Goal: Find specific page/section: Find specific page/section

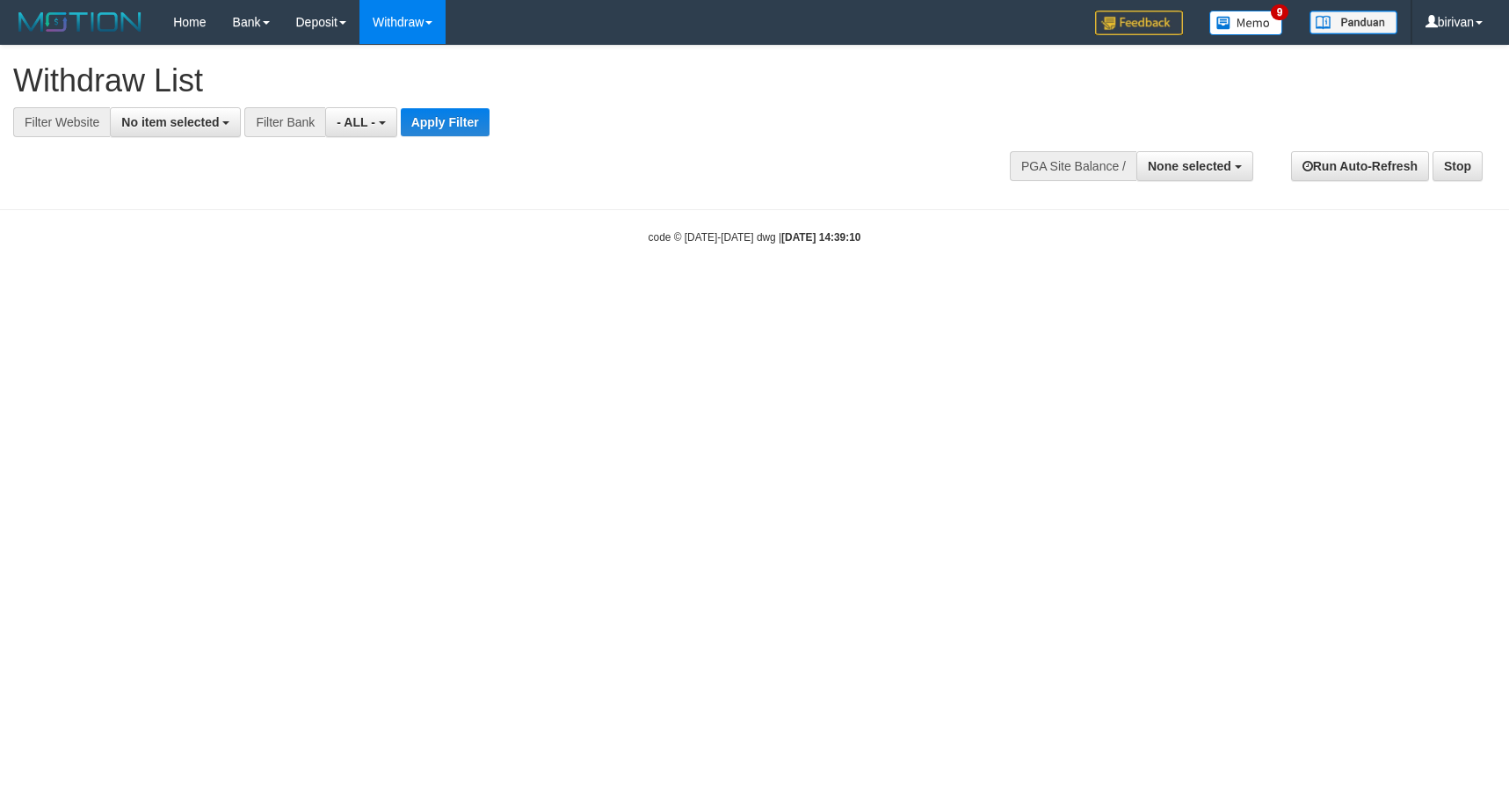
select select
click at [1165, 165] on span "None selected" at bounding box center [1190, 166] width 84 height 14
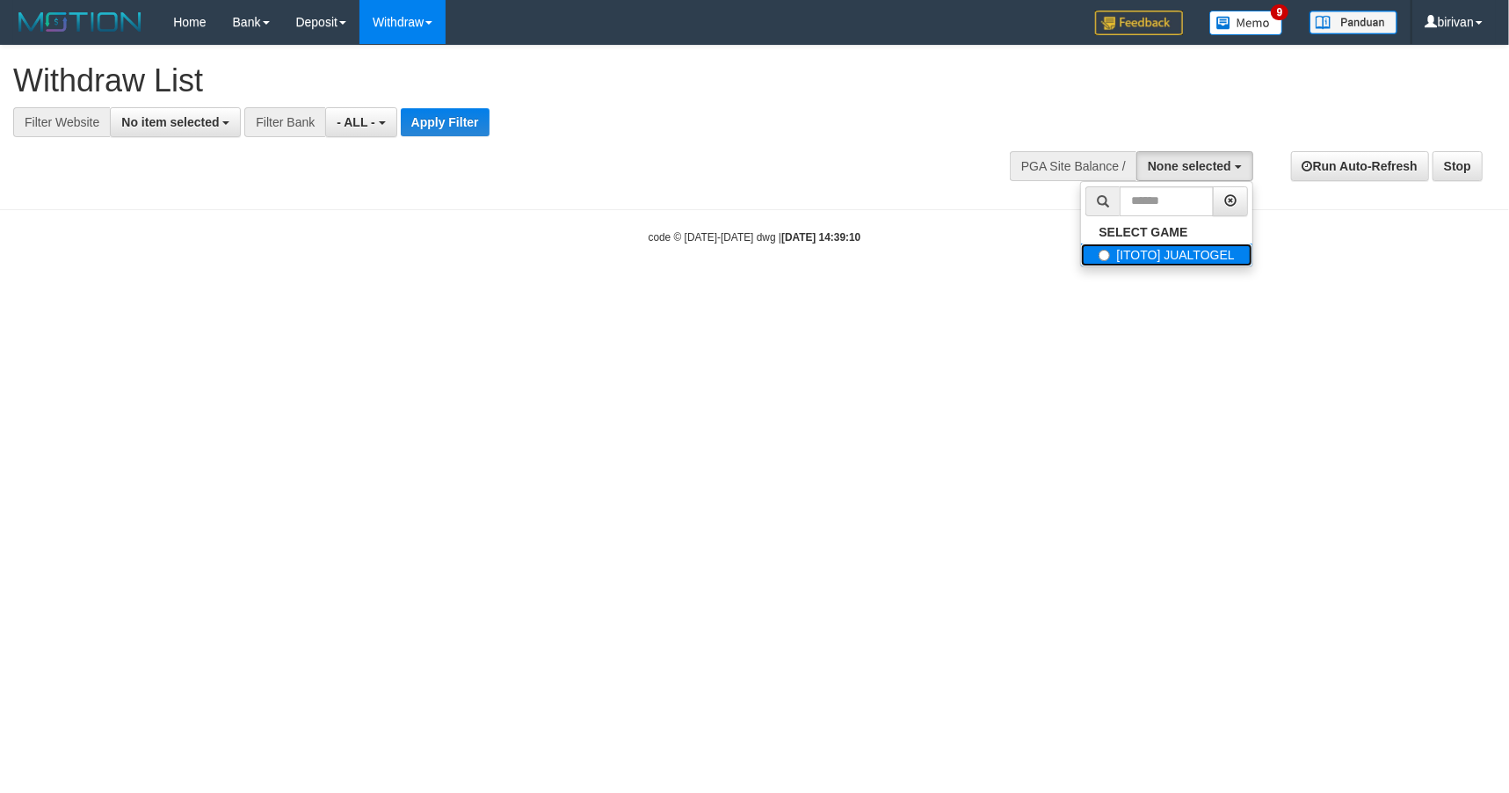
click at [1165, 248] on label "[ITOTO] JUALTOGEL" at bounding box center [1166, 254] width 171 height 23
select select "****"
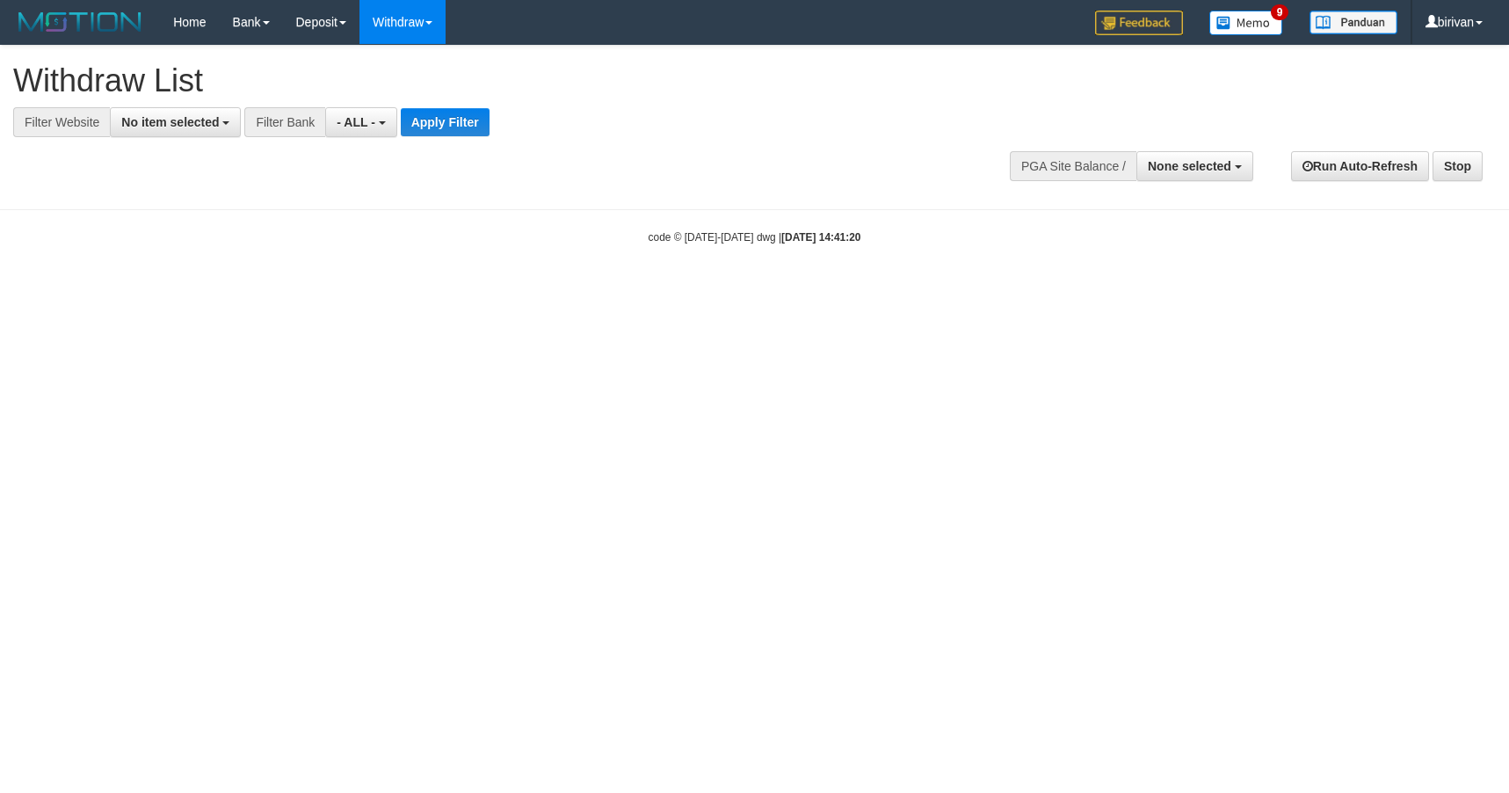
select select
click at [1154, 170] on span "None selected" at bounding box center [1190, 166] width 84 height 14
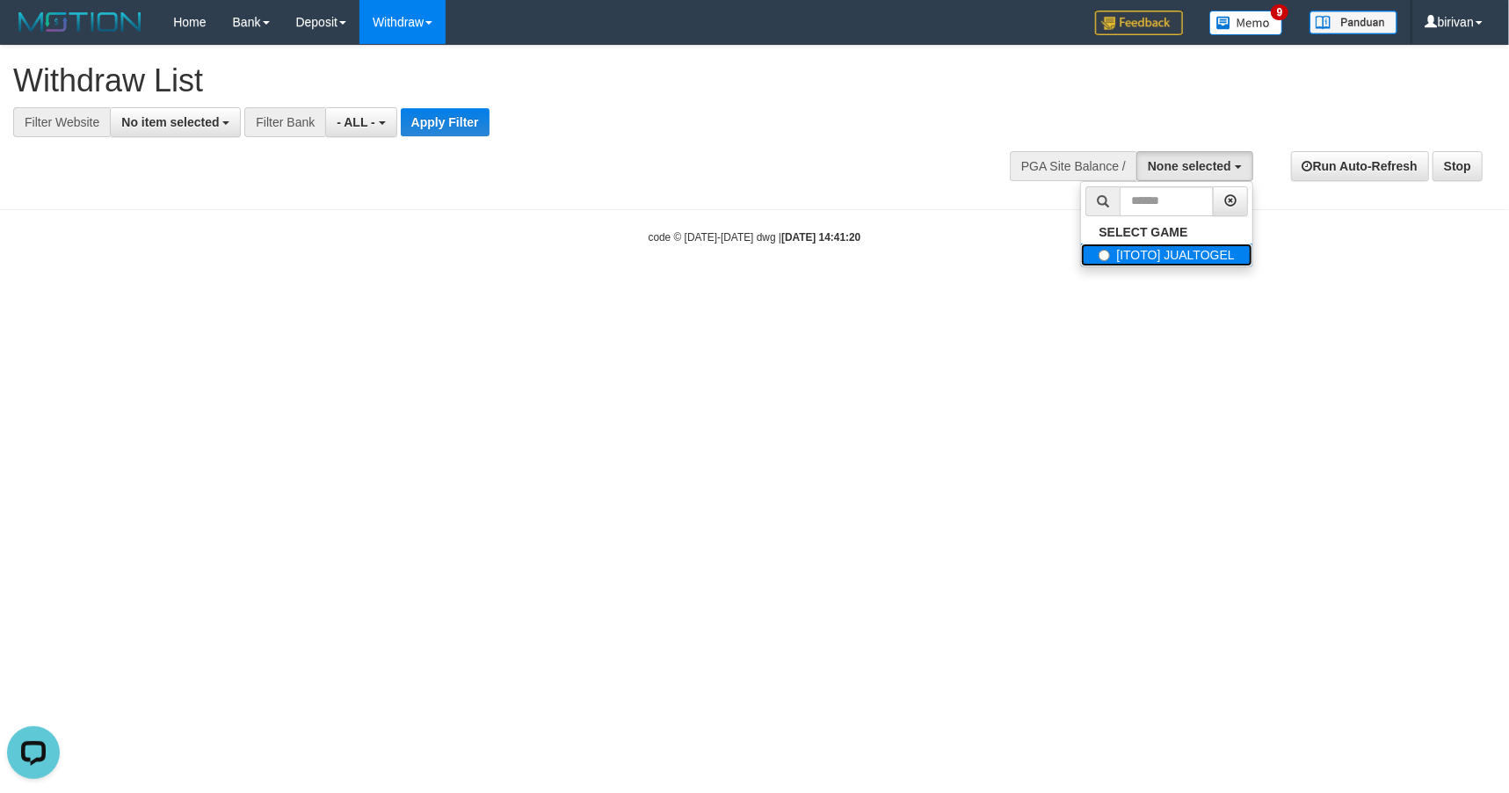
click at [1144, 260] on label "[ITOTO] JUALTOGEL" at bounding box center [1166, 254] width 171 height 23
select select "****"
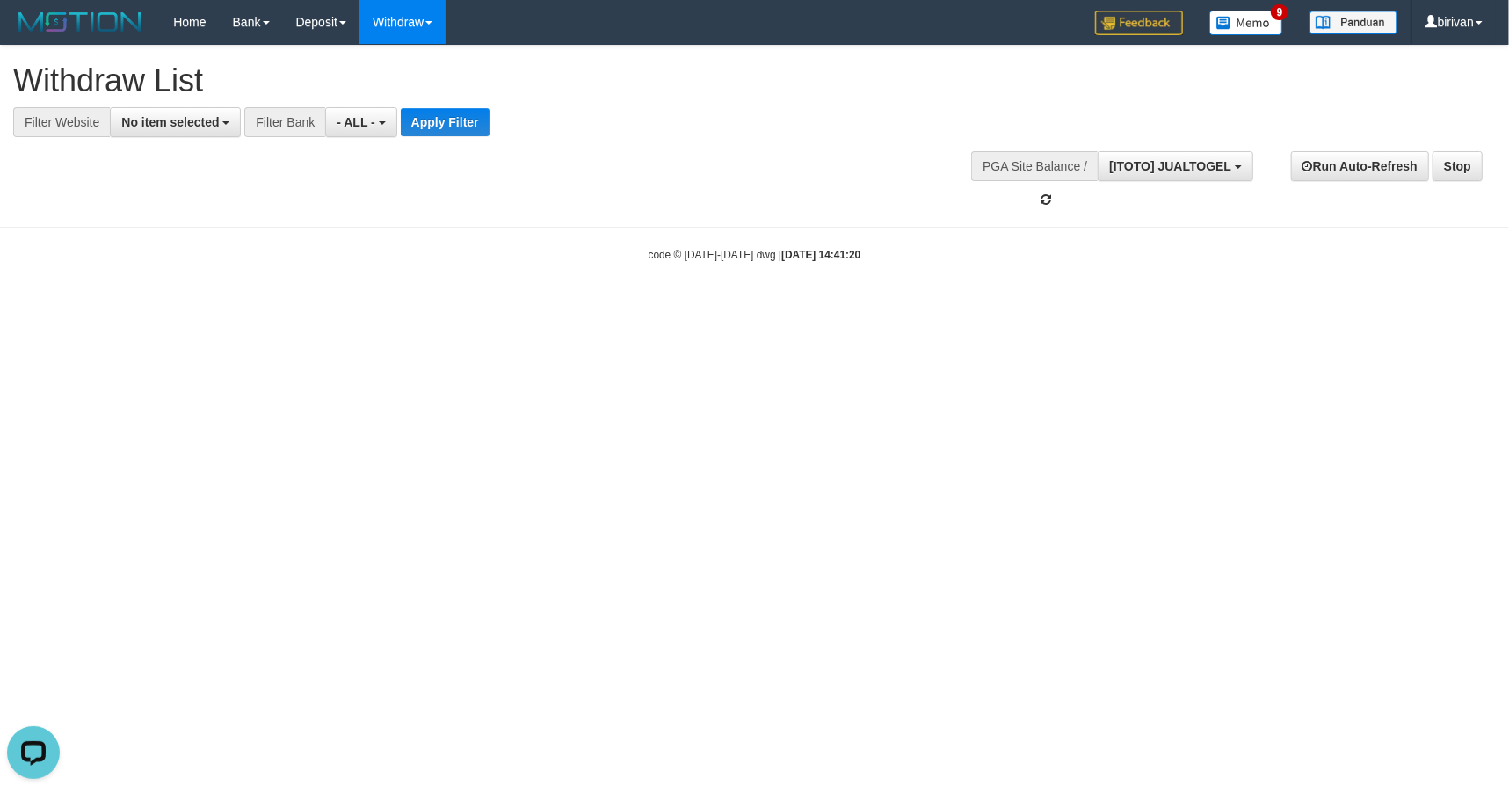
scroll to position [15, 0]
select select
drag, startPoint x: 1168, startPoint y: 174, endPoint x: 1188, endPoint y: 229, distance: 58.1
click at [1169, 174] on button "None selected" at bounding box center [1195, 166] width 117 height 30
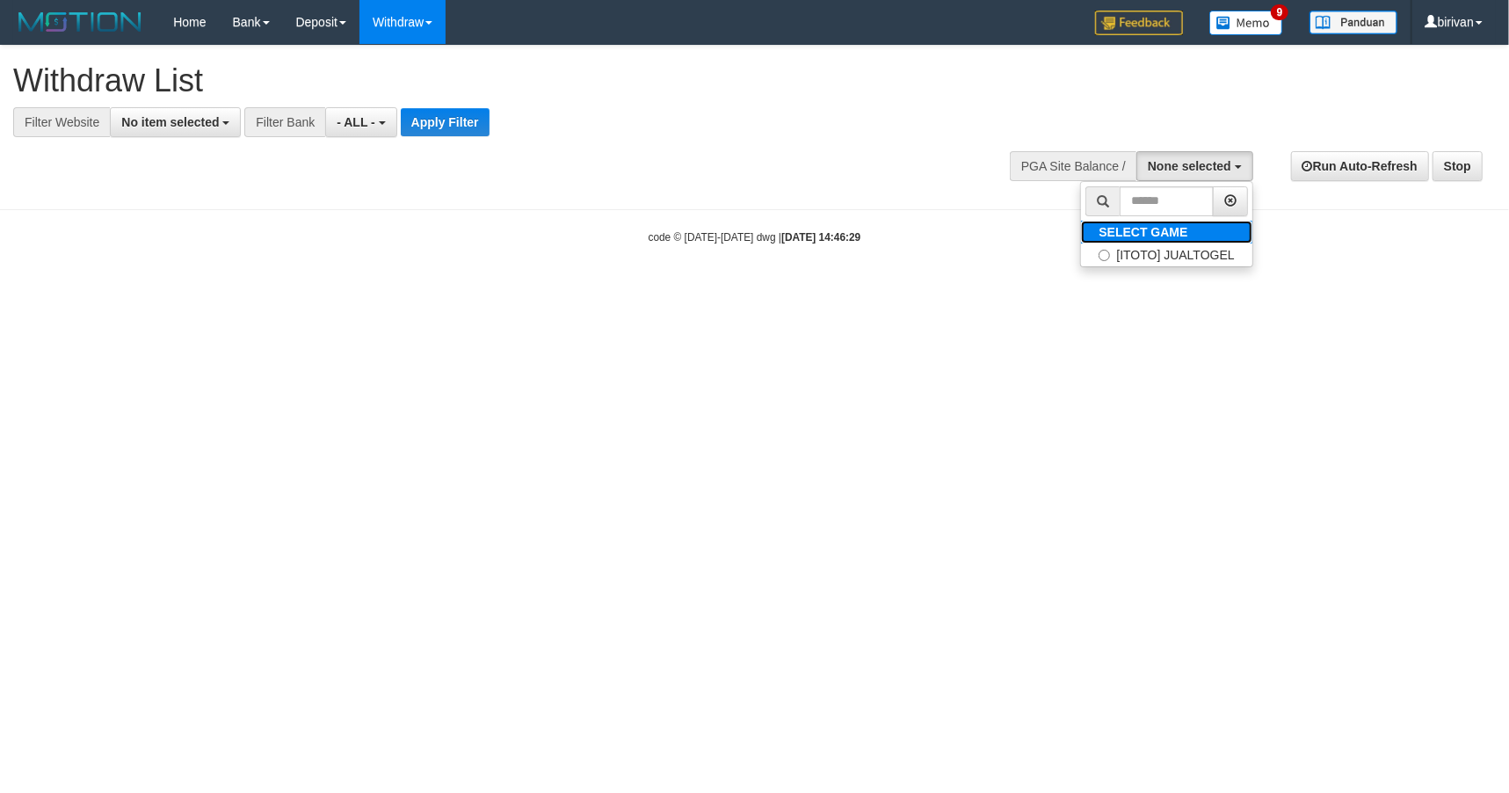
click at [1181, 240] on label "SELECT GAME" at bounding box center [1143, 232] width 124 height 23
click at [1173, 257] on label "[ITOTO] JUALTOGEL" at bounding box center [1166, 254] width 171 height 23
select select "****"
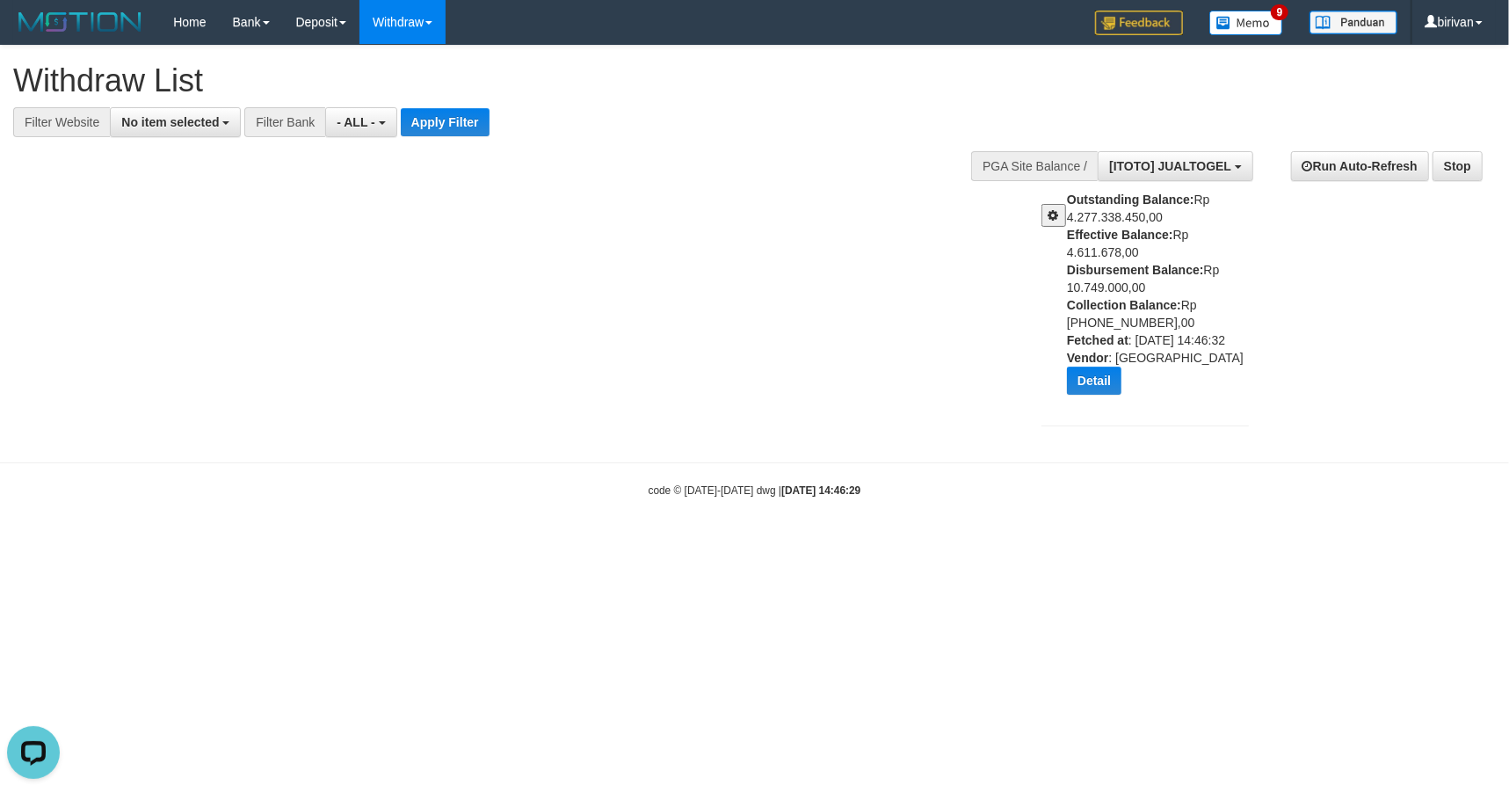
click at [1143, 542] on html "Toggle navigation Home Bank Account List Load By Website Group [ITOTO] JUALTOGE…" at bounding box center [754, 271] width 1509 height 542
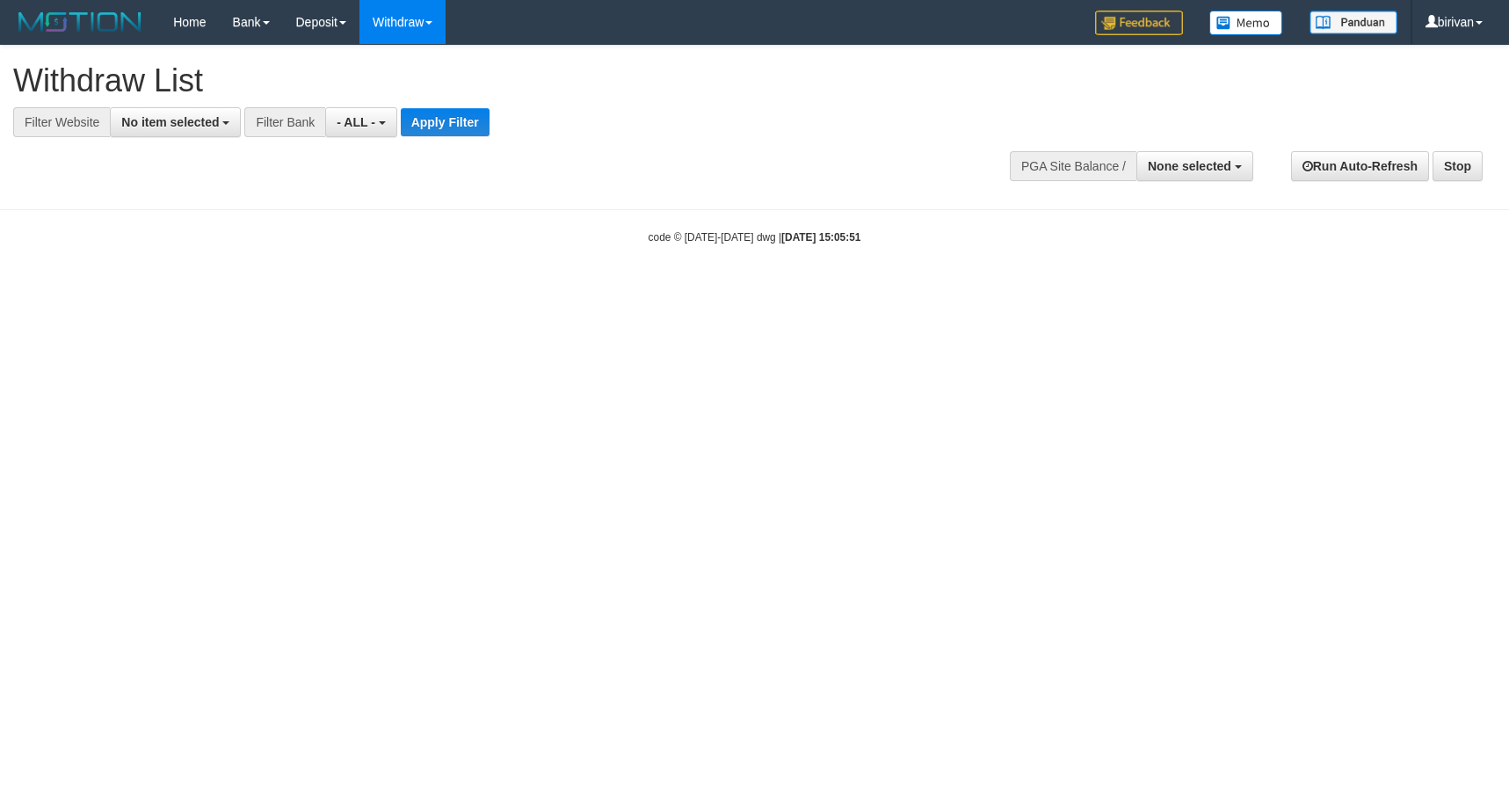
select select
click at [1196, 165] on span "None selected" at bounding box center [1190, 166] width 84 height 14
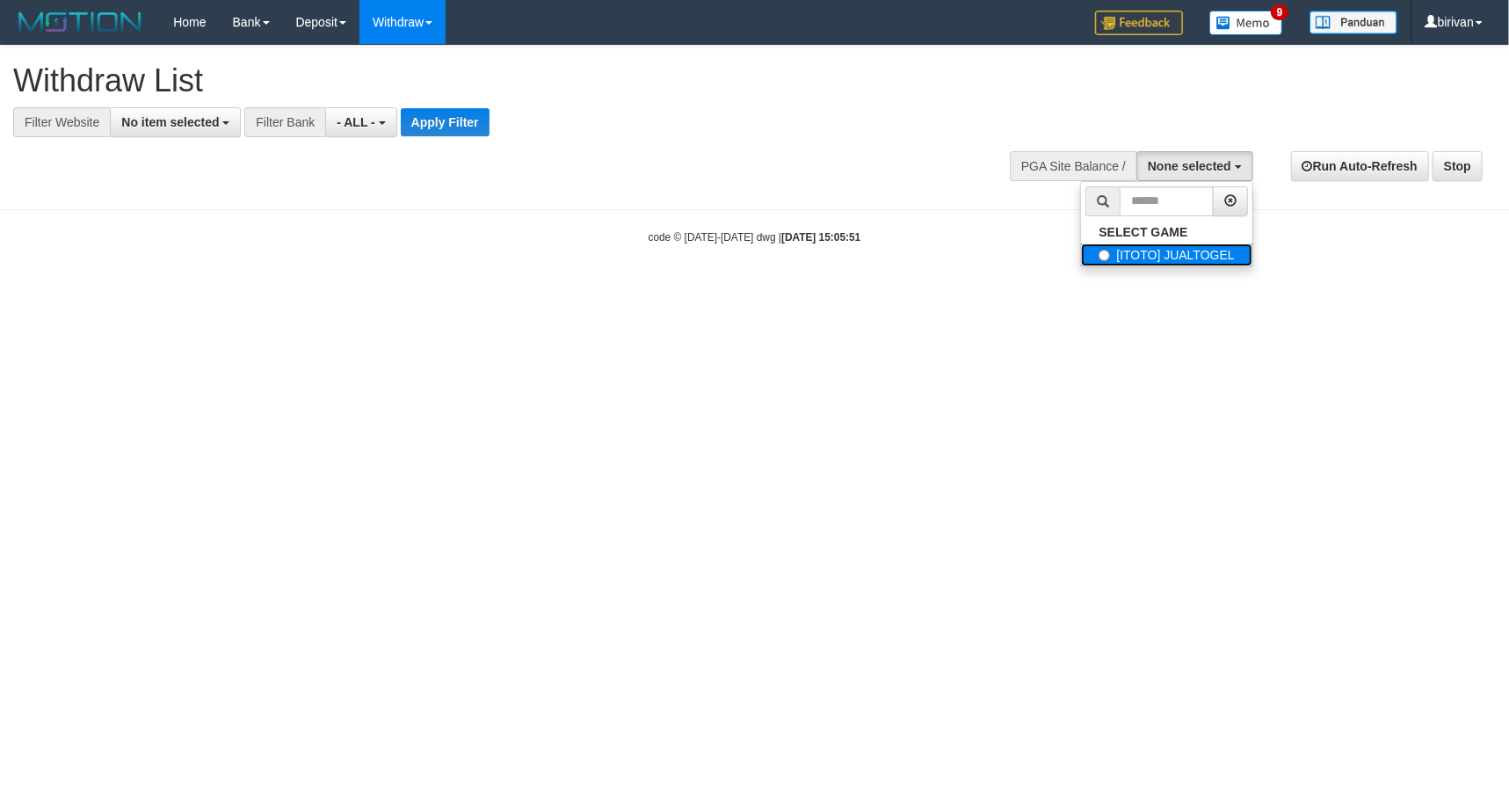
click at [1180, 265] on label "[ITOTO] JUALTOGEL" at bounding box center [1166, 254] width 171 height 23
select select "****"
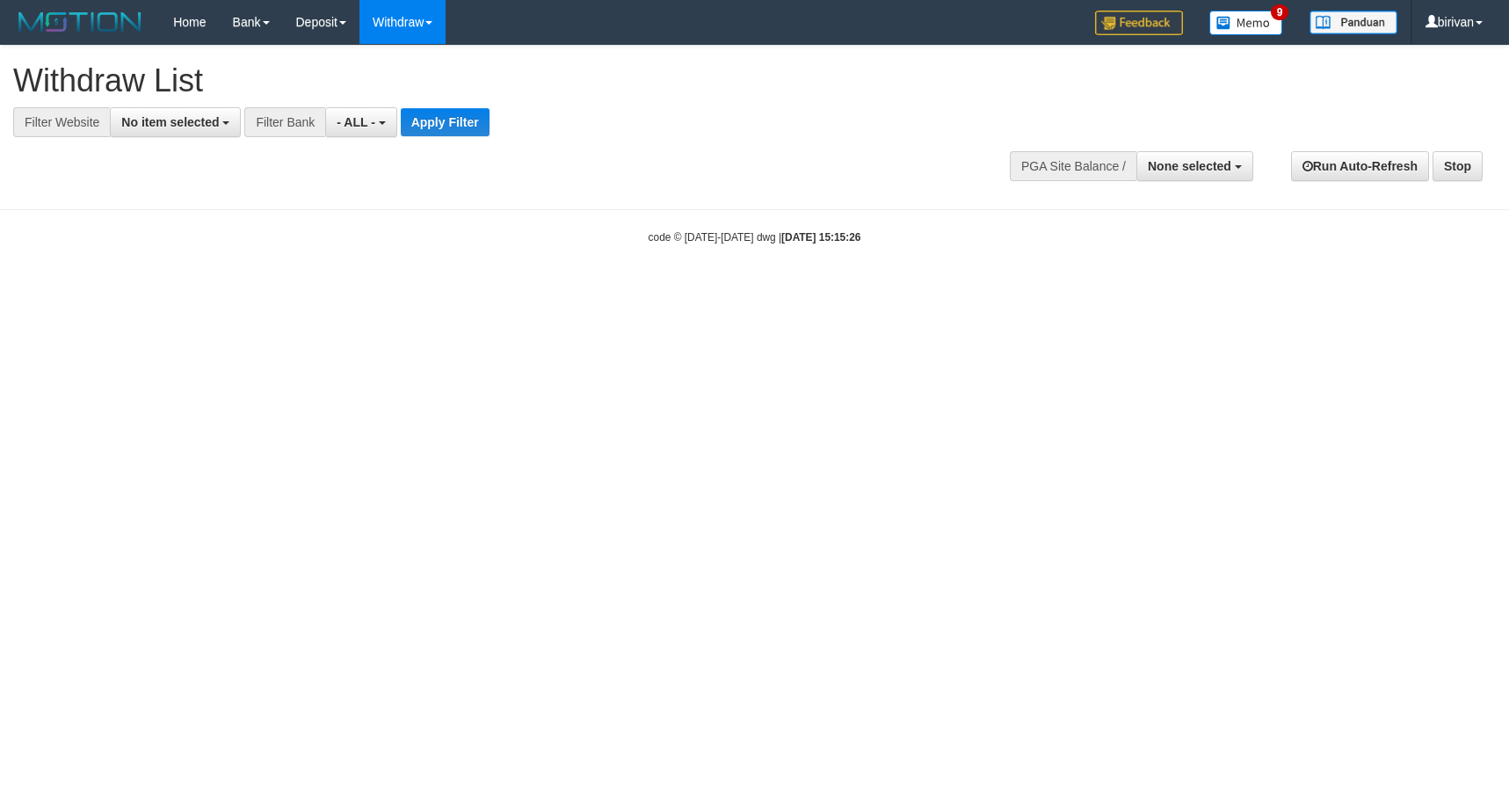
select select
click at [1192, 160] on span "None selected" at bounding box center [1190, 166] width 84 height 14
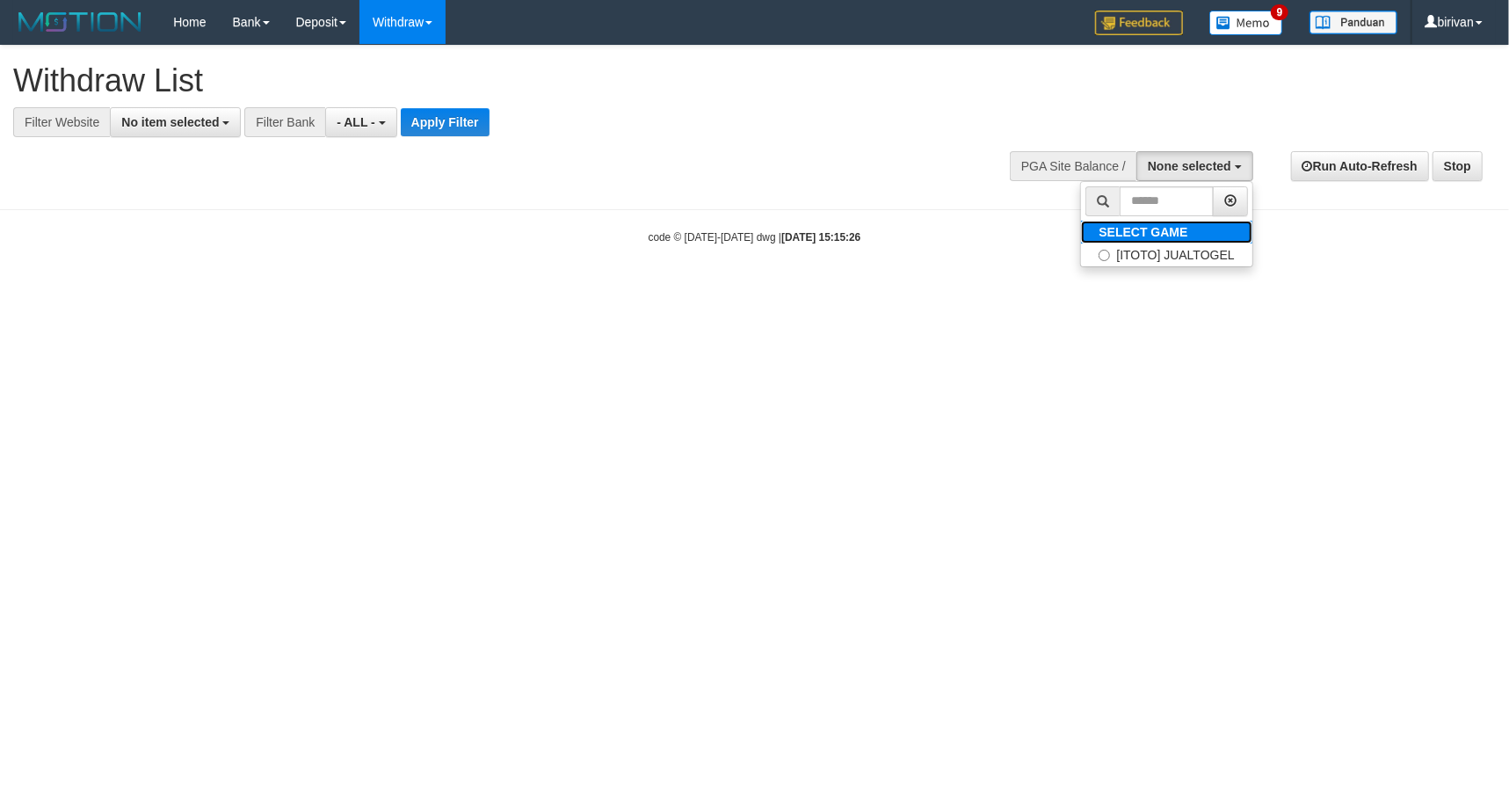
click at [1173, 240] on label "SELECT GAME" at bounding box center [1143, 232] width 124 height 23
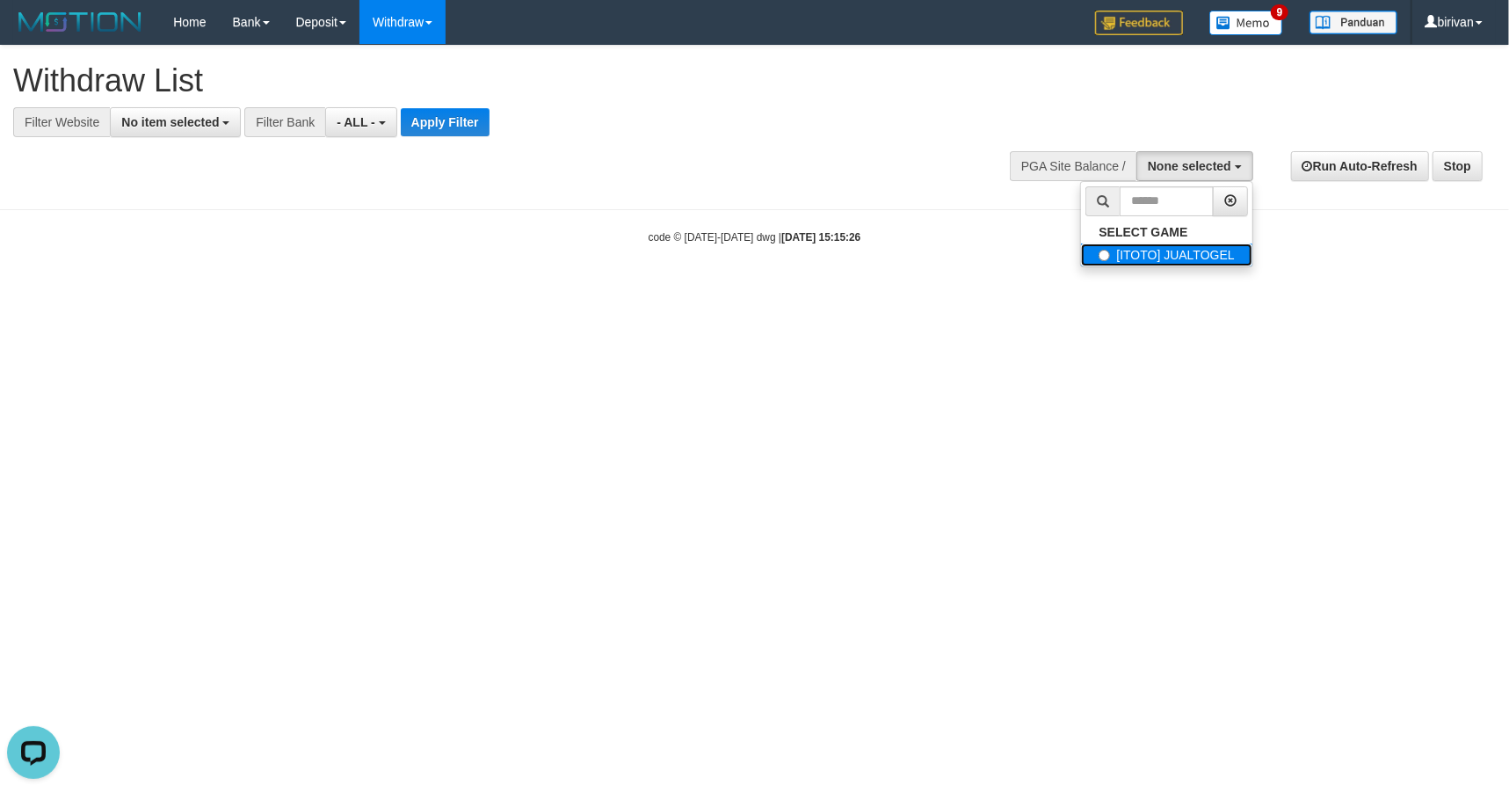
click at [1173, 246] on label "[ITOTO] JUALTOGEL" at bounding box center [1166, 254] width 171 height 23
select select "****"
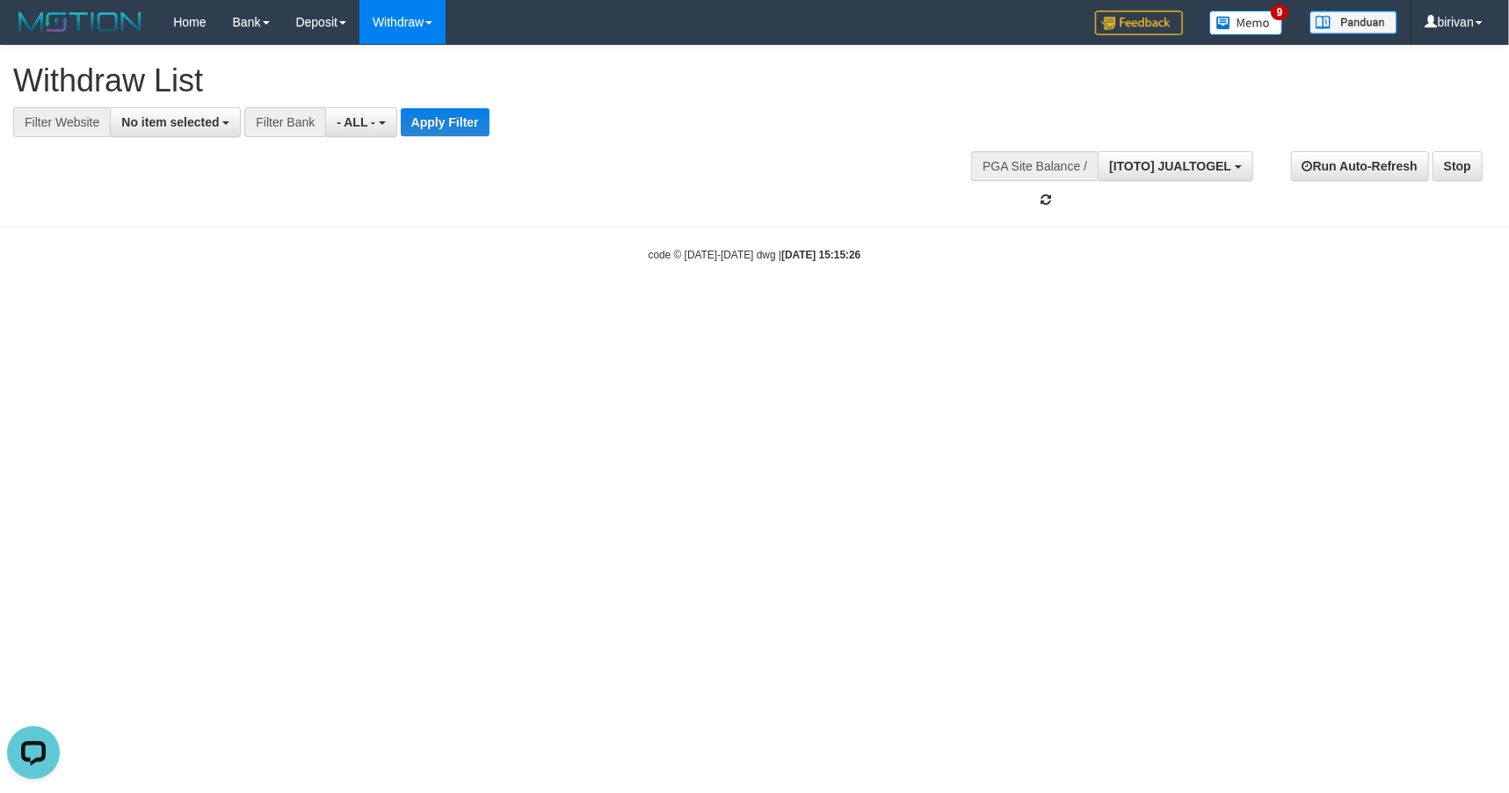
scroll to position [15, 0]
